Goal: Find contact information: Find contact information

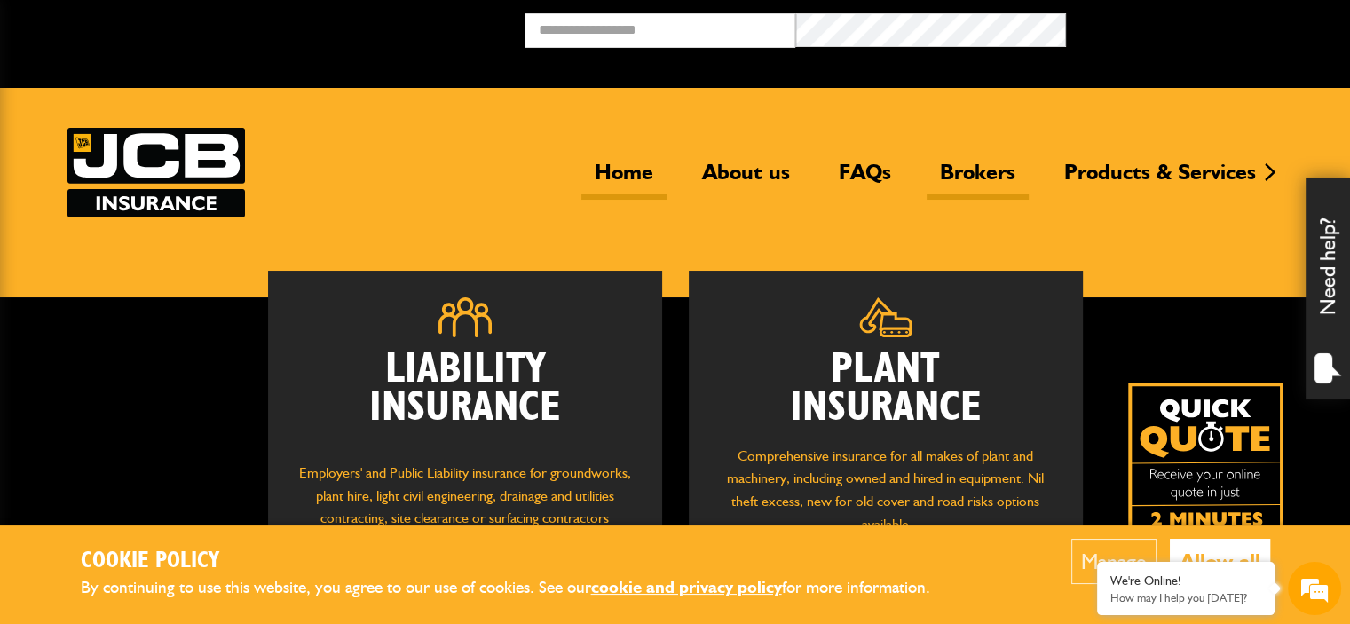
click at [963, 167] on link "Brokers" at bounding box center [978, 179] width 102 height 41
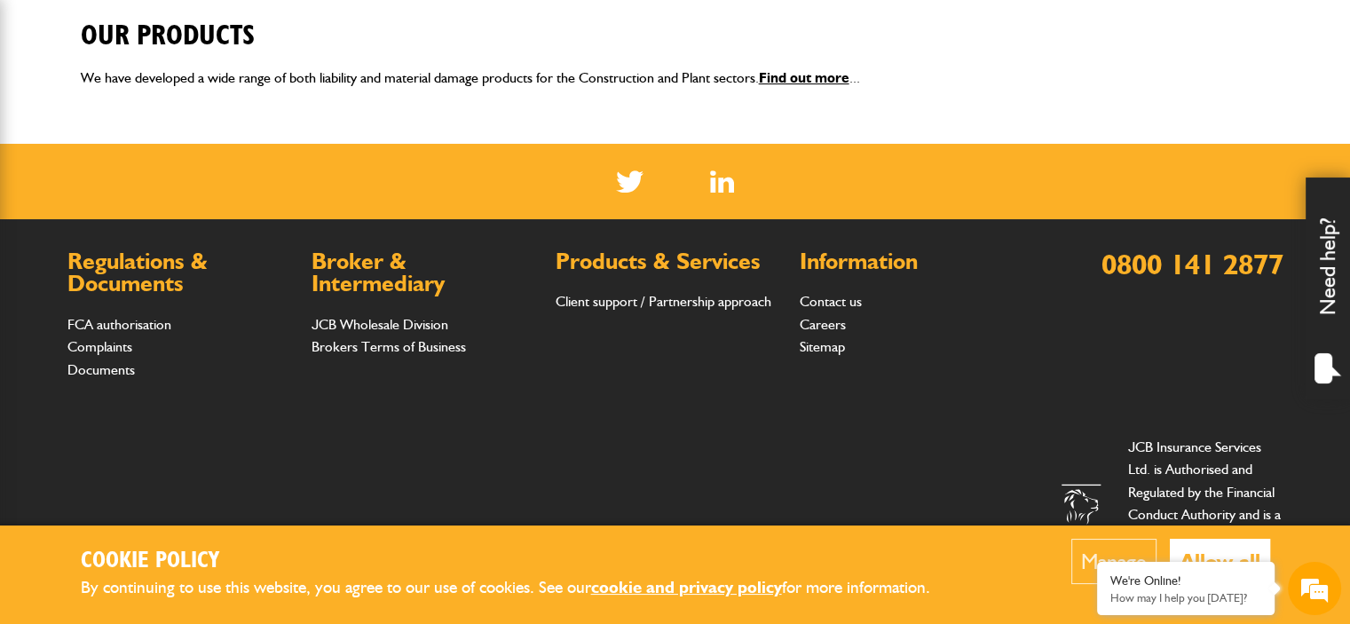
scroll to position [773, 0]
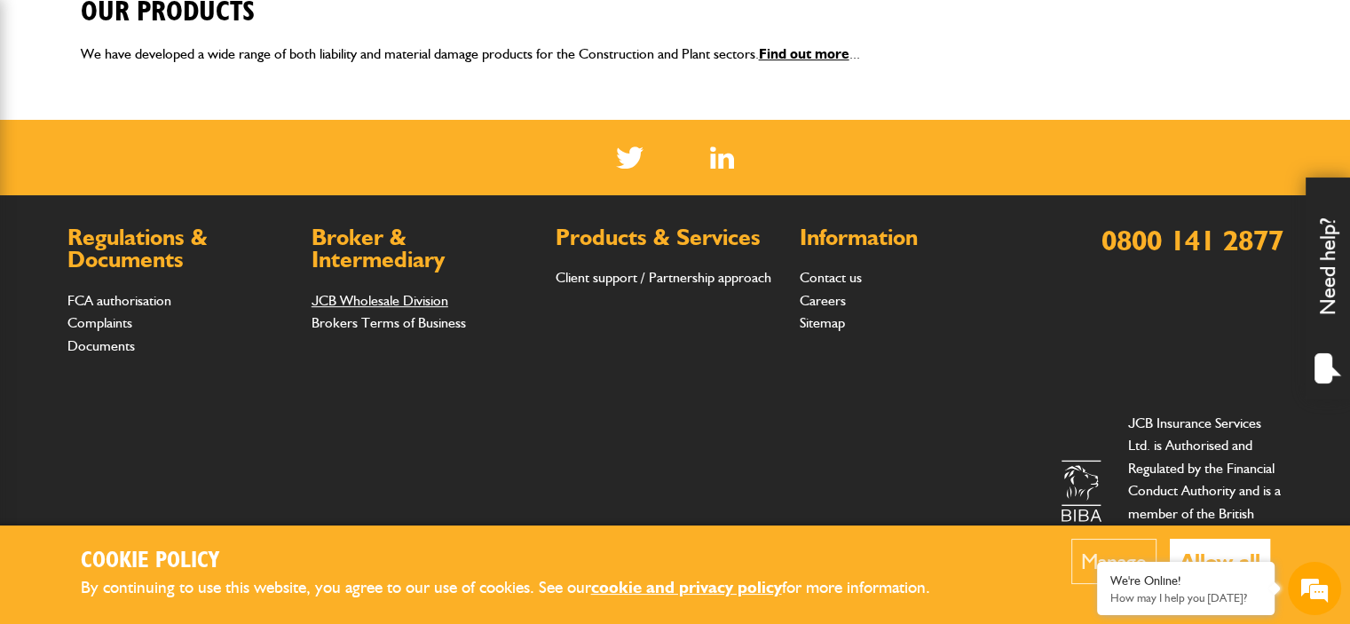
click at [369, 304] on link "JCB Wholesale Division" at bounding box center [380, 300] width 137 height 17
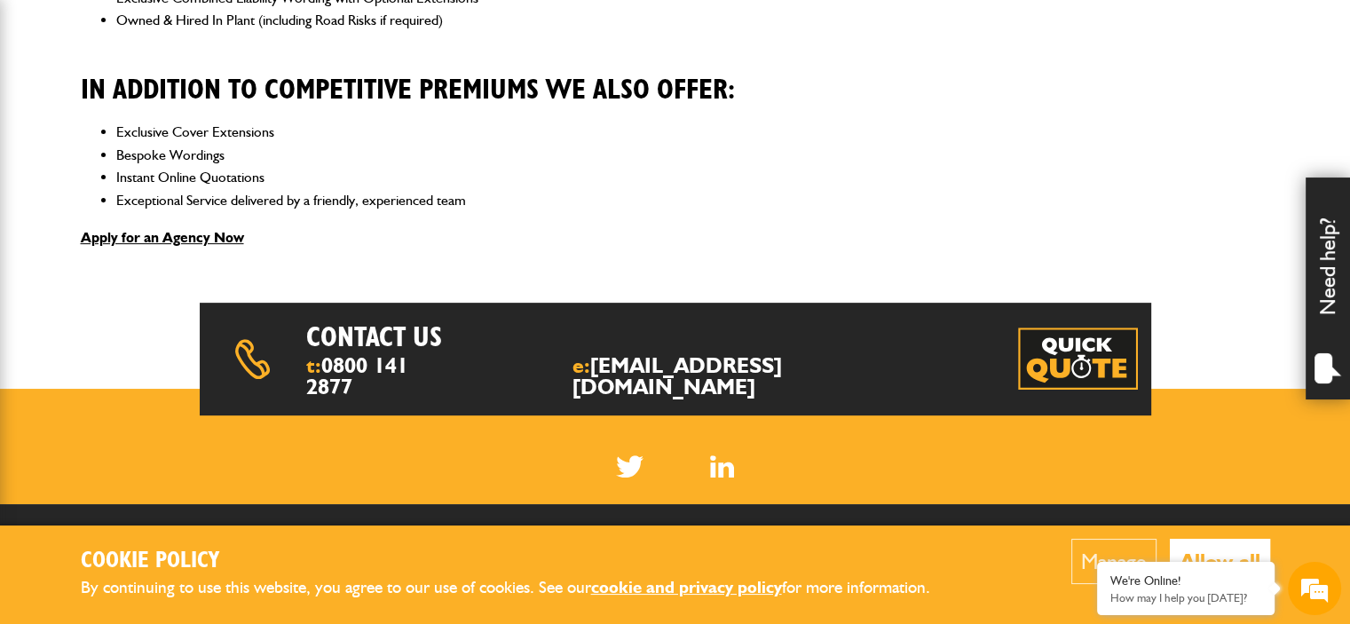
scroll to position [937, 0]
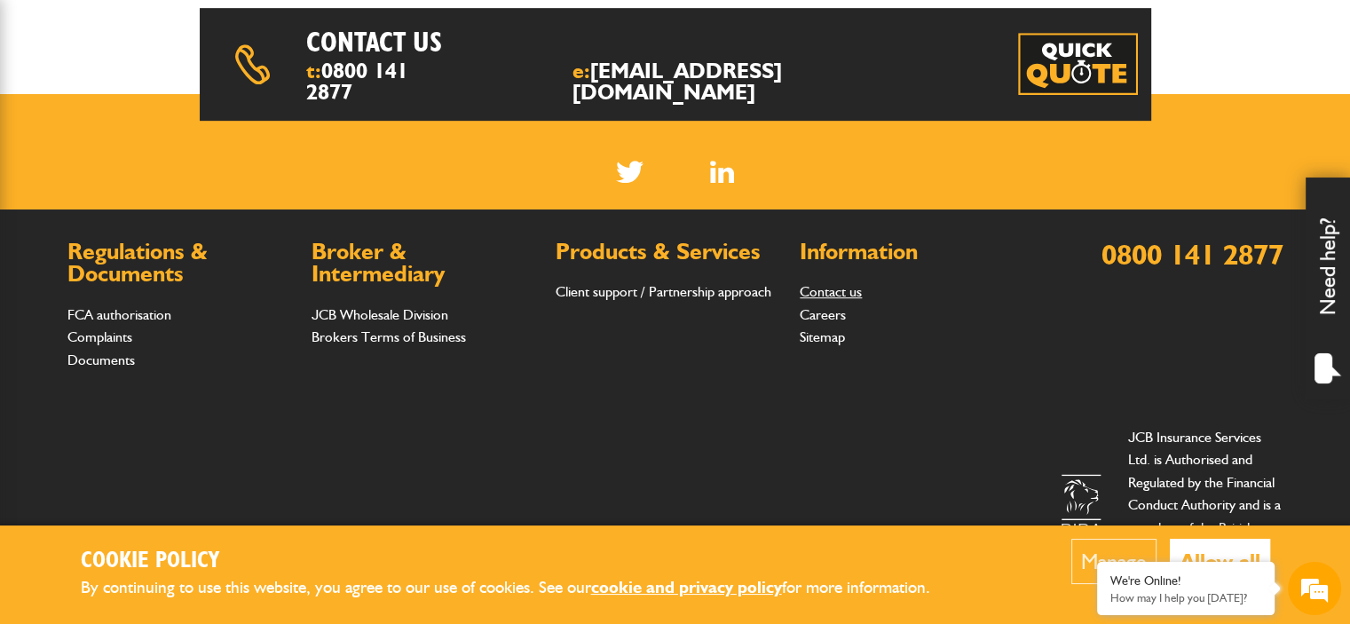
click at [834, 283] on link "Contact us" at bounding box center [831, 291] width 62 height 17
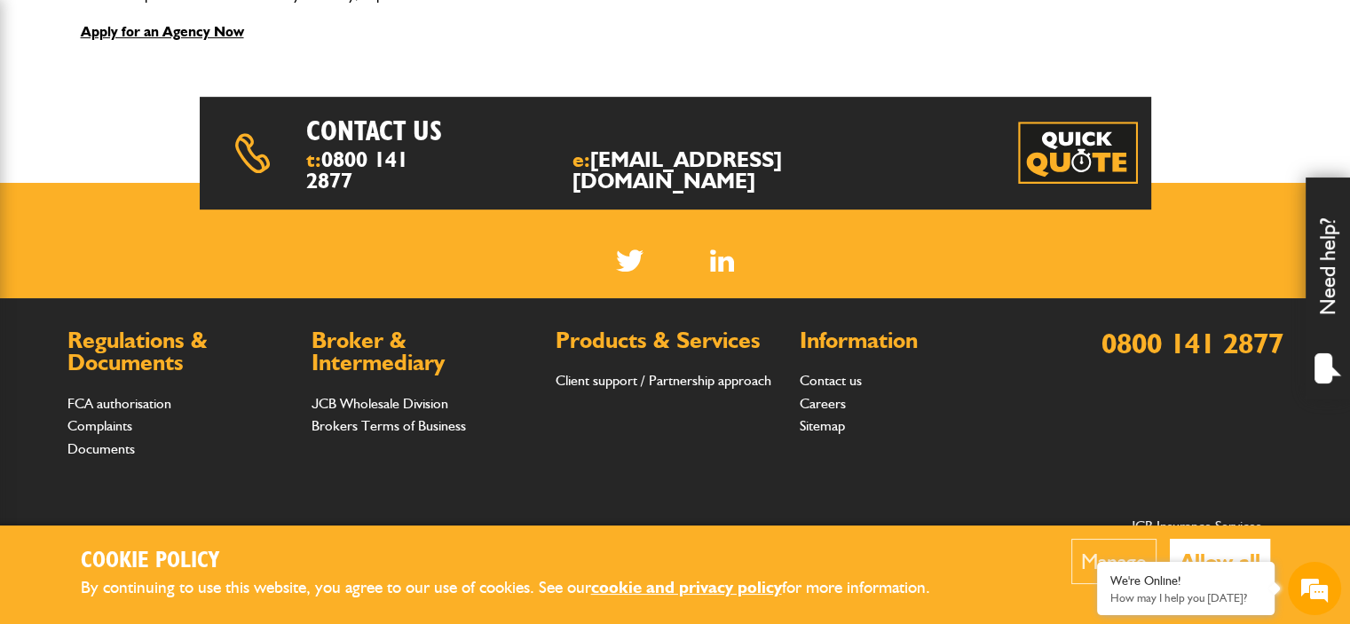
scroll to position [848, 0]
click at [362, 395] on link "JCB Wholesale Division" at bounding box center [380, 403] width 137 height 17
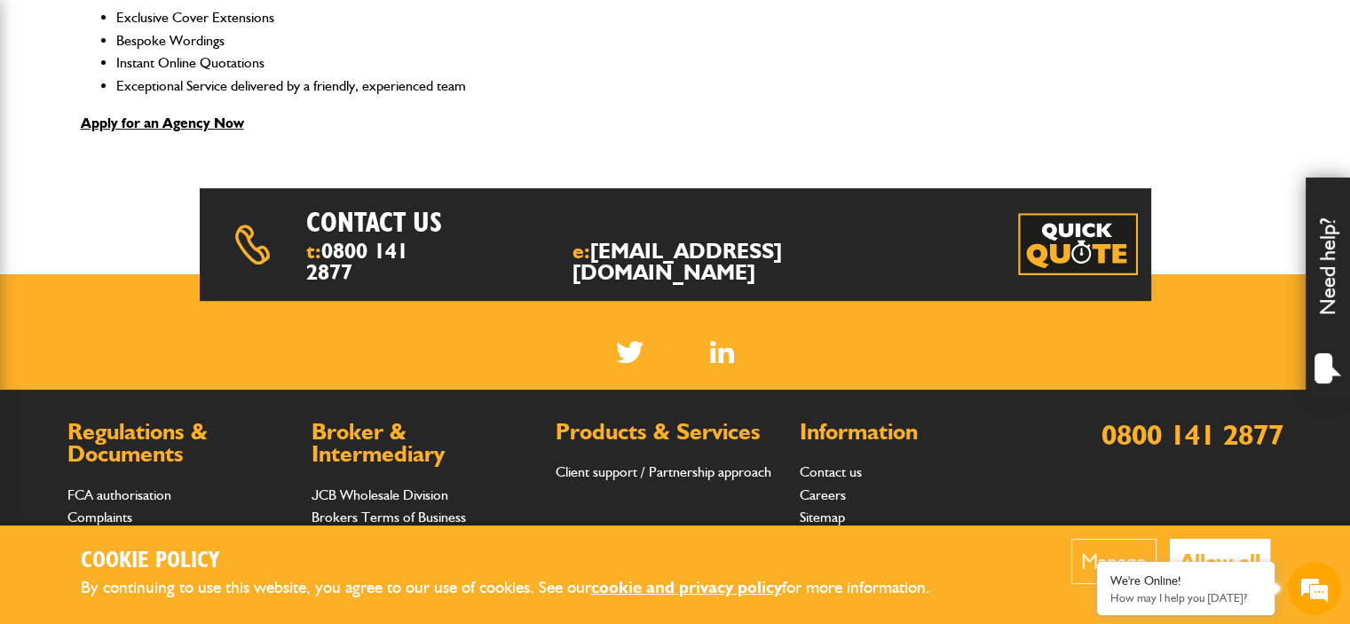
scroll to position [799, 0]
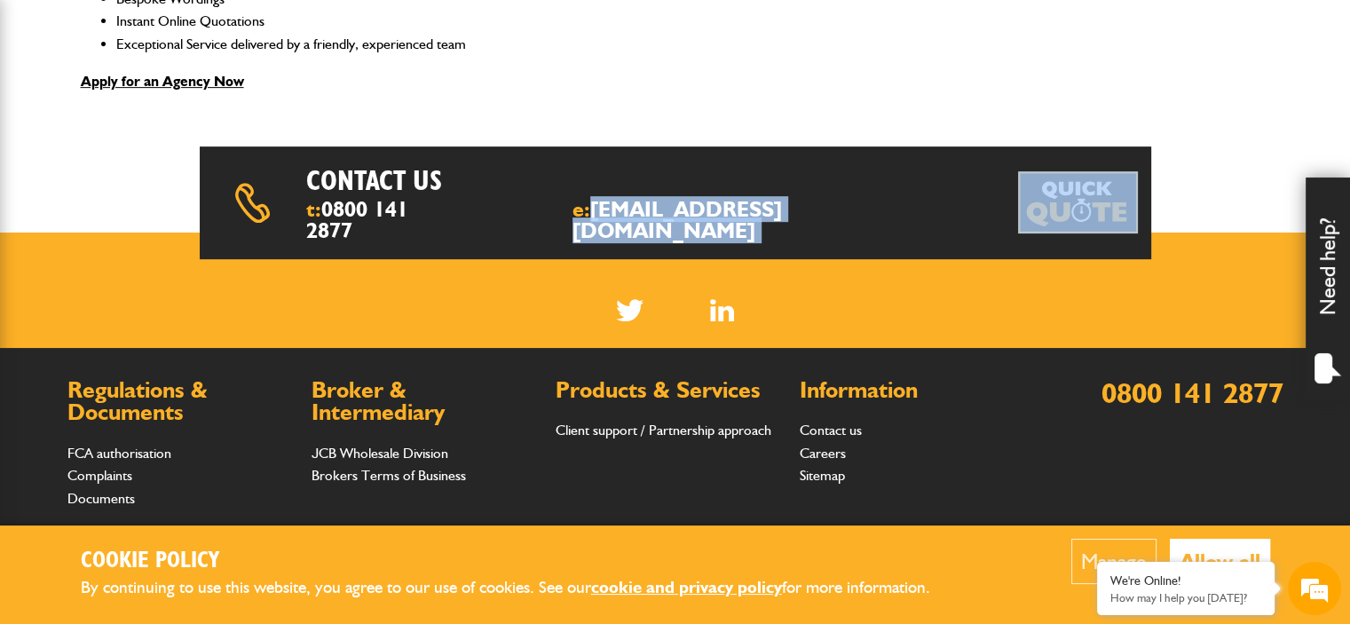
drag, startPoint x: 638, startPoint y: 207, endPoint x: 829, endPoint y: 213, distance: 190.9
click at [829, 213] on div "Contact us t: 0800 141 2877 e: insurance@jcb.com" at bounding box center [675, 202] width 951 height 112
copy div "[EMAIL_ADDRESS][DOMAIN_NAME]"
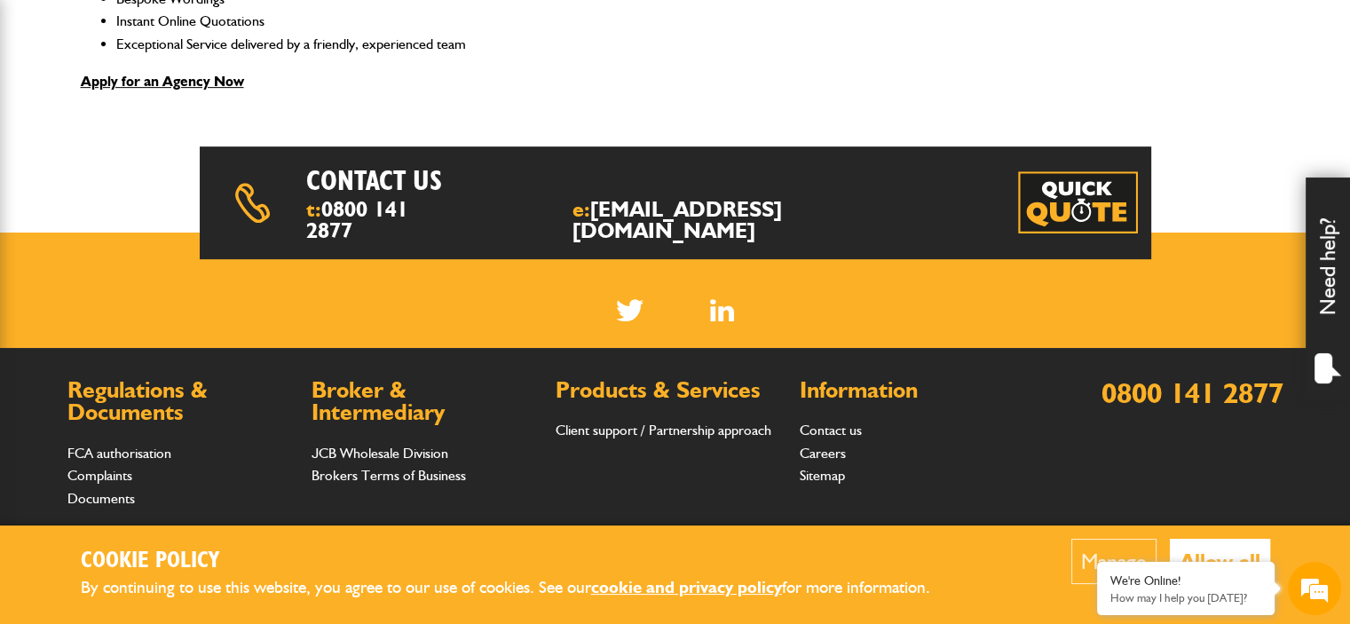
drag, startPoint x: 899, startPoint y: 457, endPoint x: 88, endPoint y: 139, distance: 871.2
